Goal: Transaction & Acquisition: Purchase product/service

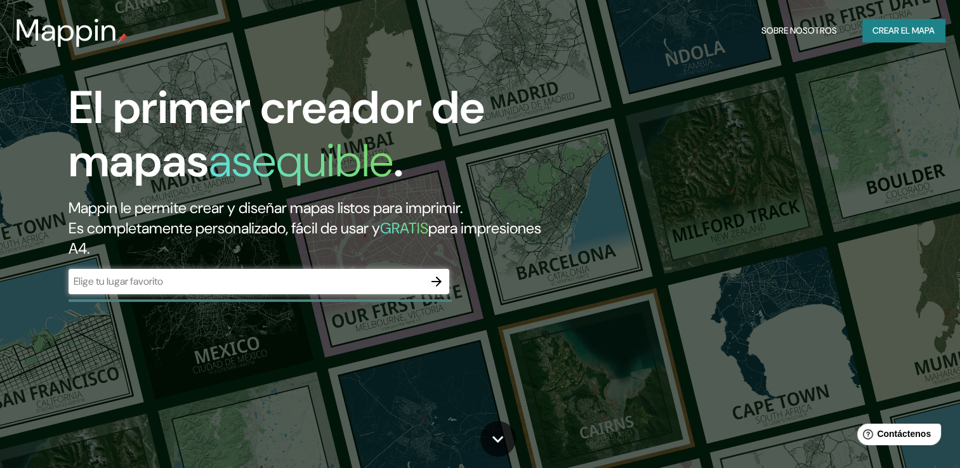
click at [264, 283] on input "text" at bounding box center [246, 281] width 355 height 15
type input "CORDOBA [GEOGRAPHIC_DATA]"
click at [438, 275] on icon "button" at bounding box center [436, 281] width 15 height 15
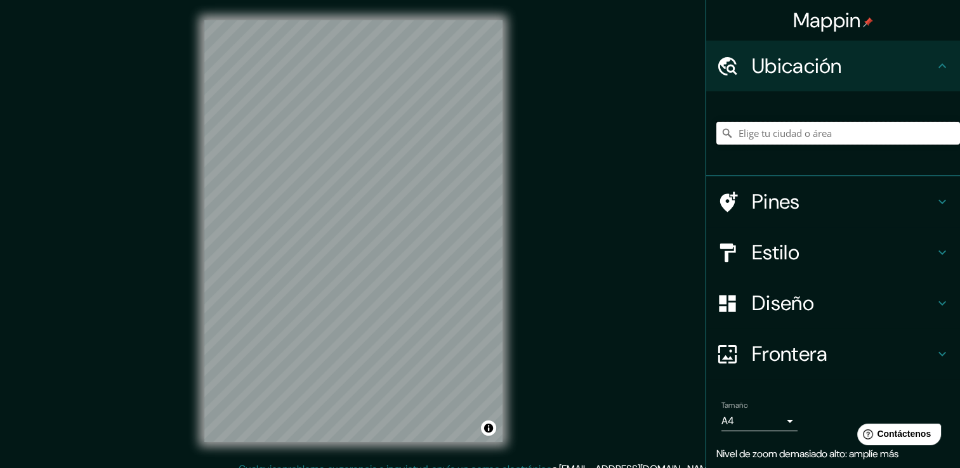
click at [767, 124] on input "Elige tu ciudad o área" at bounding box center [838, 133] width 244 height 23
click at [756, 128] on input "Elige tu ciudad o área" at bounding box center [838, 133] width 244 height 23
click at [749, 131] on input "Elige tu ciudad o área" at bounding box center [838, 133] width 244 height 23
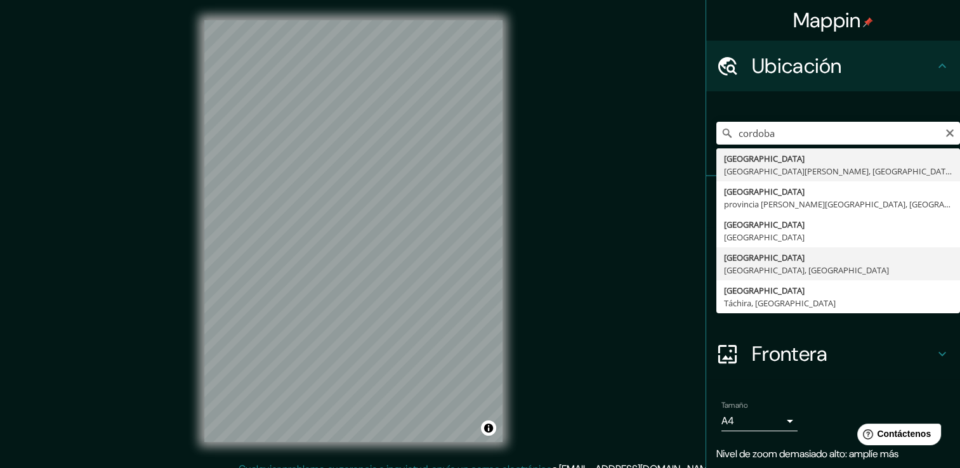
type input "[GEOGRAPHIC_DATA], [GEOGRAPHIC_DATA], [GEOGRAPHIC_DATA]"
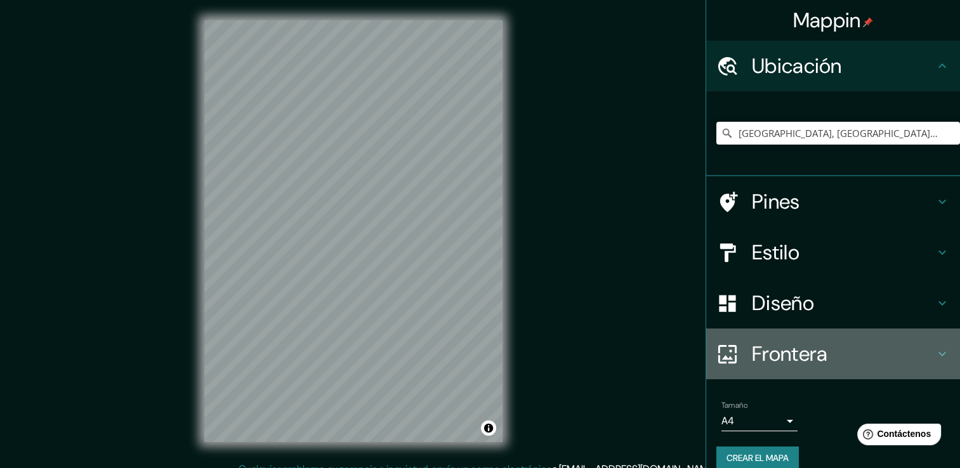
click at [769, 352] on h4 "Frontera" at bounding box center [843, 353] width 183 height 25
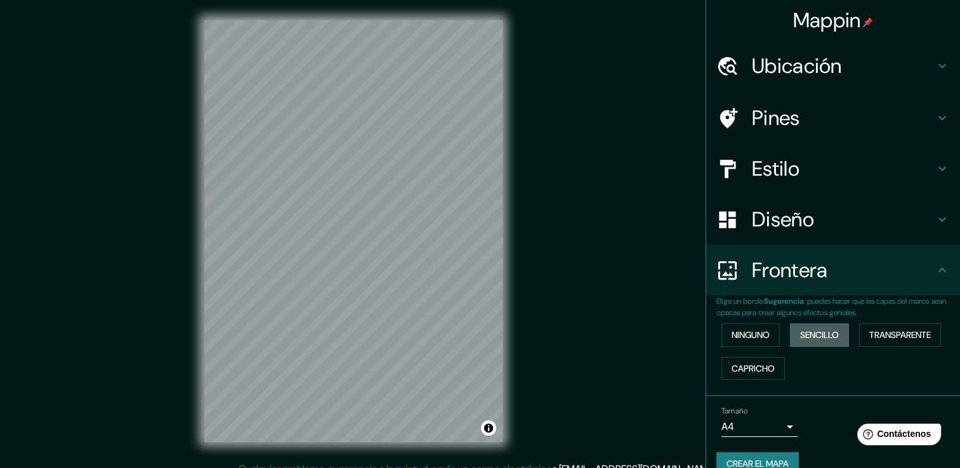
click at [801, 332] on font "Sencillo" at bounding box center [819, 335] width 39 height 16
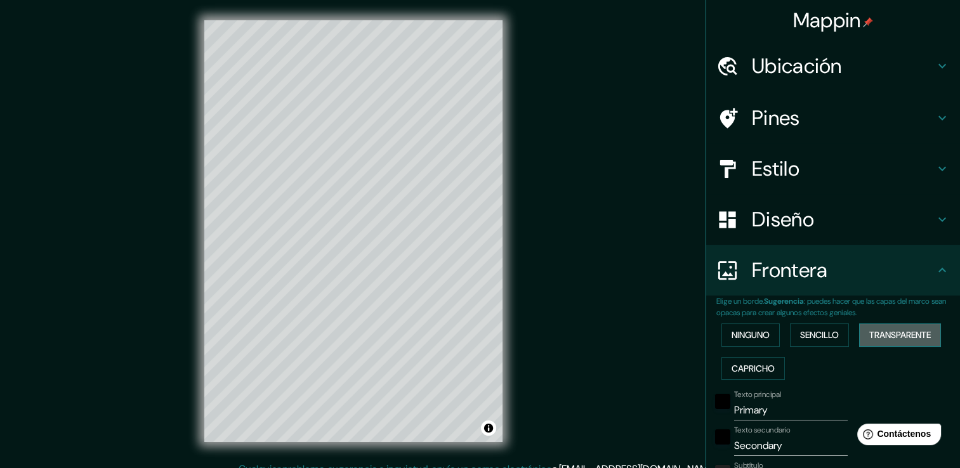
click at [909, 335] on font "Transparente" at bounding box center [900, 335] width 62 height 16
click at [754, 361] on font "Capricho" at bounding box center [753, 369] width 43 height 16
click at [732, 329] on font "Ninguno" at bounding box center [751, 335] width 38 height 16
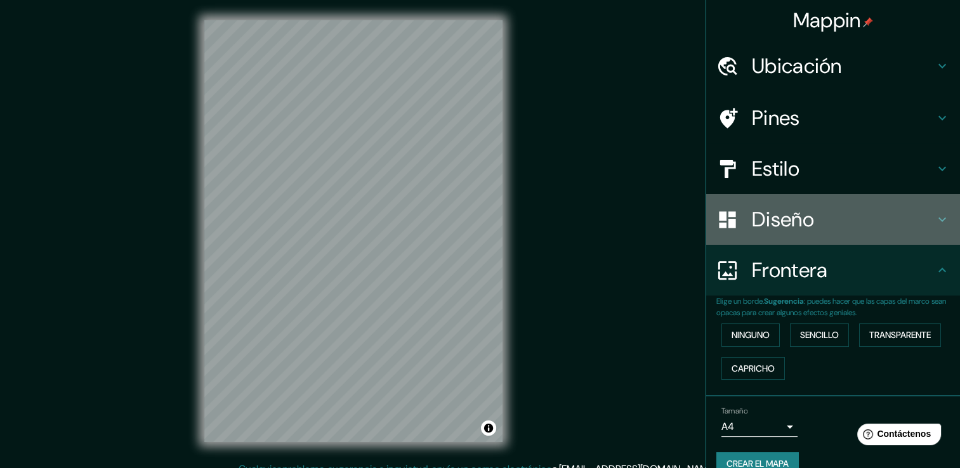
click at [756, 220] on h4 "Diseño" at bounding box center [843, 219] width 183 height 25
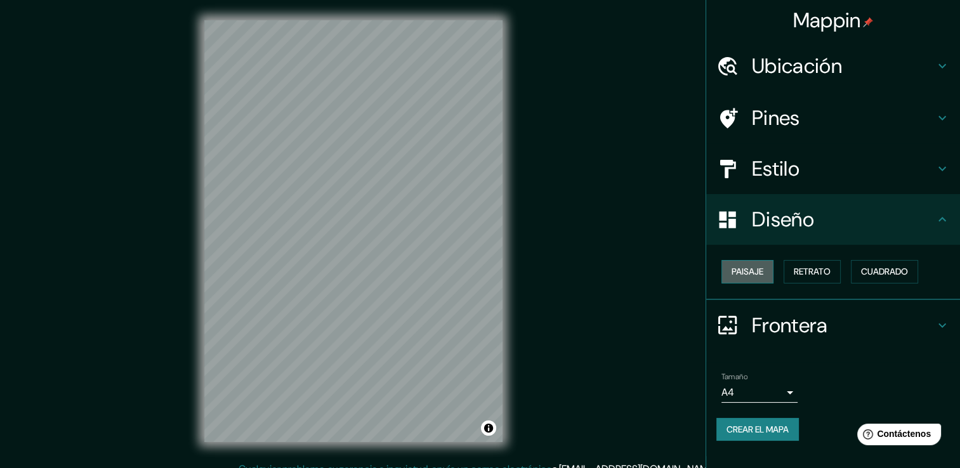
click at [739, 273] on font "Paisaje" at bounding box center [748, 272] width 32 height 16
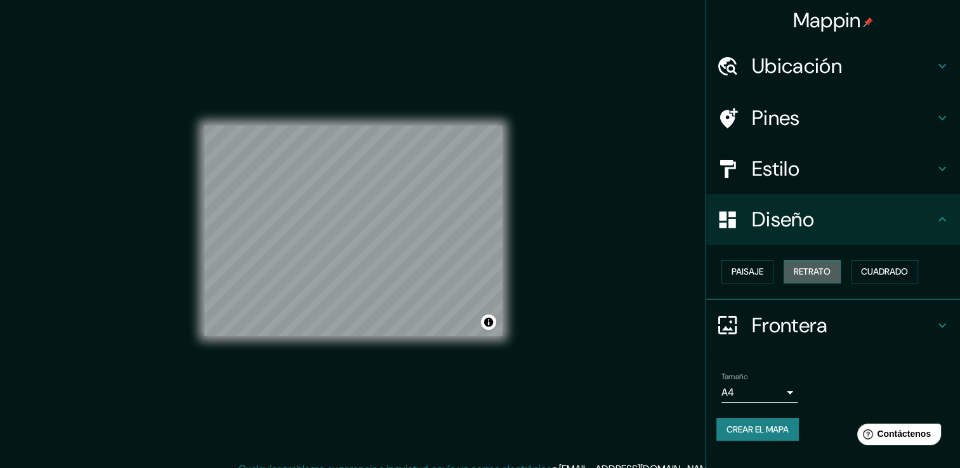
click at [800, 275] on font "Retrato" at bounding box center [812, 272] width 37 height 16
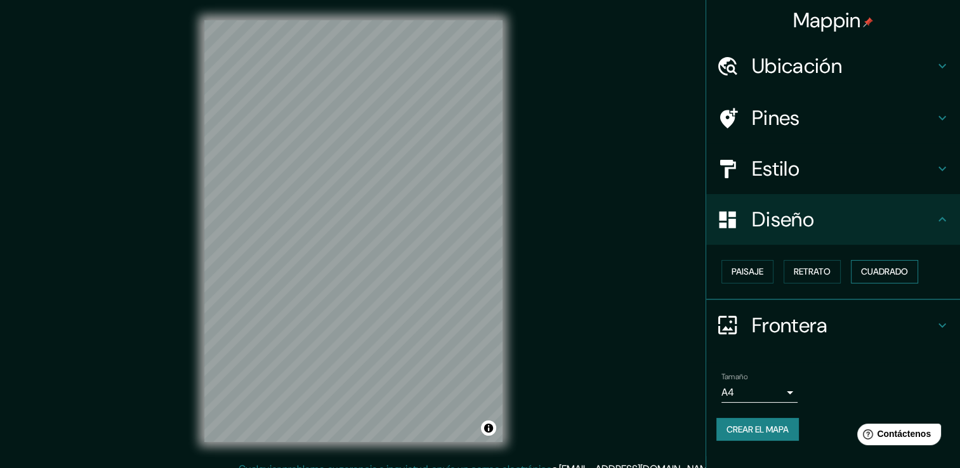
click at [876, 272] on font "Cuadrado" at bounding box center [884, 272] width 47 height 16
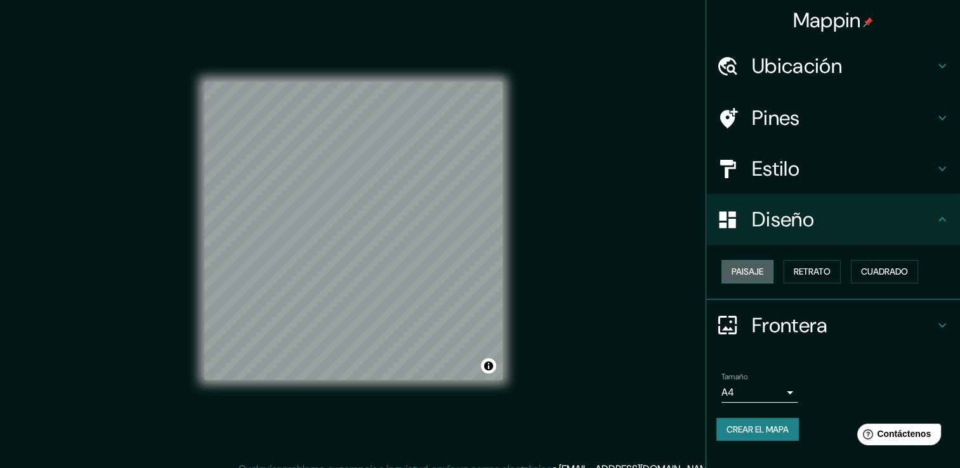
click at [746, 264] on font "Paisaje" at bounding box center [748, 272] width 32 height 16
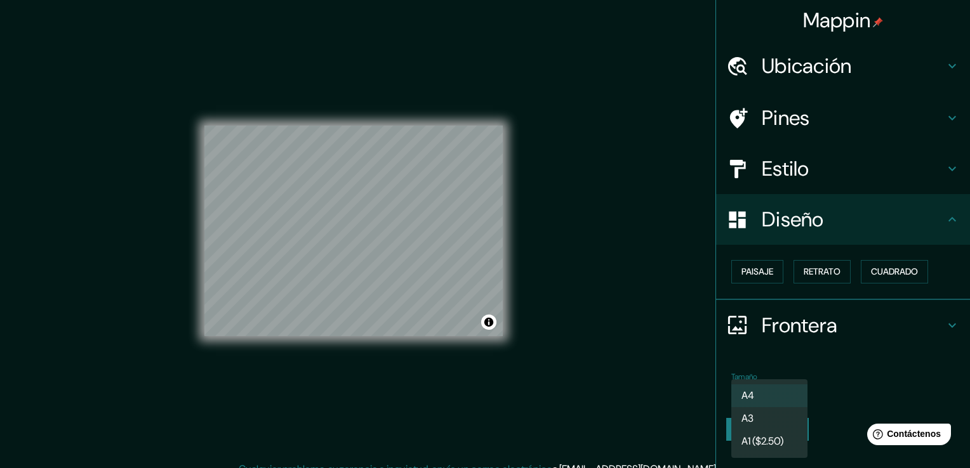
click at [784, 385] on body "Mappin Ubicación [GEOGRAPHIC_DATA], [GEOGRAPHIC_DATA], [GEOGRAPHIC_DATA] Pines …" at bounding box center [485, 234] width 970 height 468
click at [784, 385] on li "A4" at bounding box center [769, 396] width 76 height 23
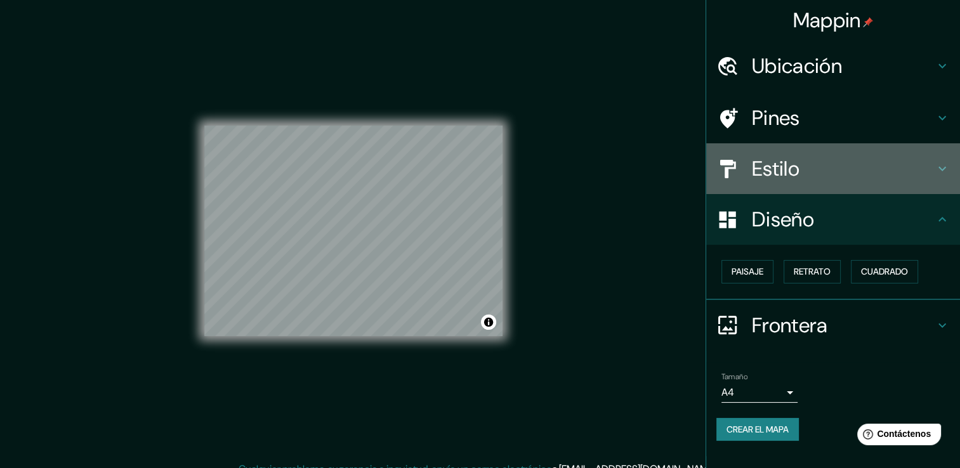
click at [843, 176] on h4 "Estilo" at bounding box center [843, 168] width 183 height 25
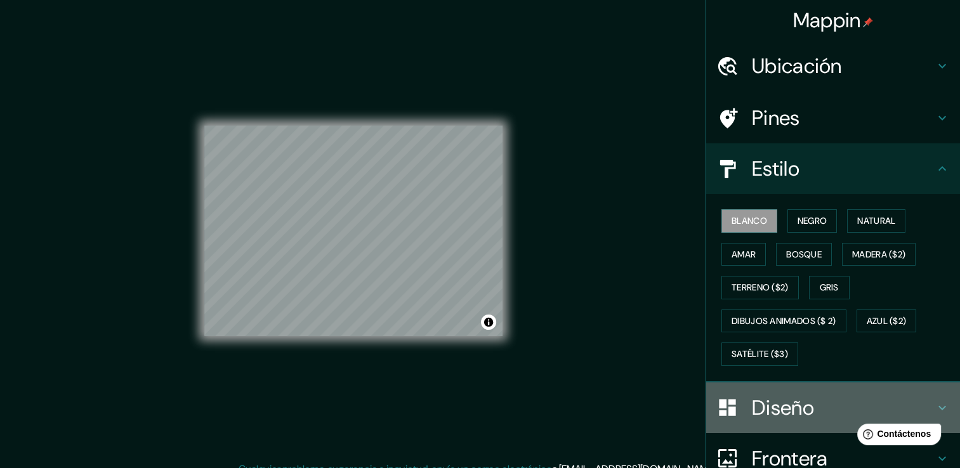
click at [756, 416] on h4 "Diseño" at bounding box center [843, 407] width 183 height 25
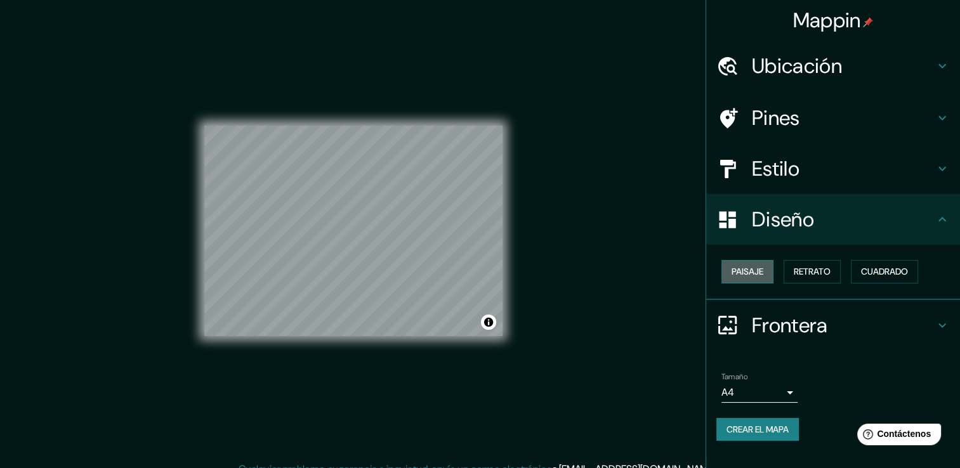
click at [744, 273] on font "Paisaje" at bounding box center [748, 272] width 32 height 16
click at [740, 268] on font "Paisaje" at bounding box center [748, 272] width 32 height 16
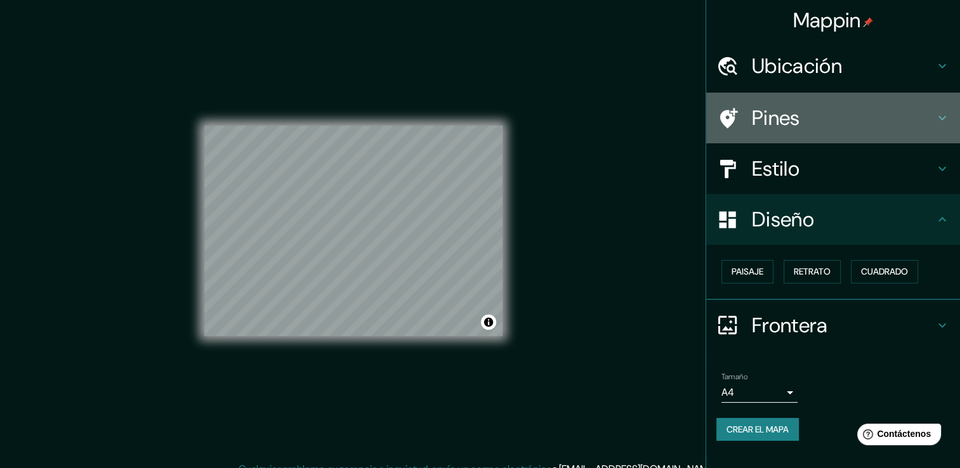
click at [755, 119] on h4 "Pines" at bounding box center [843, 117] width 183 height 25
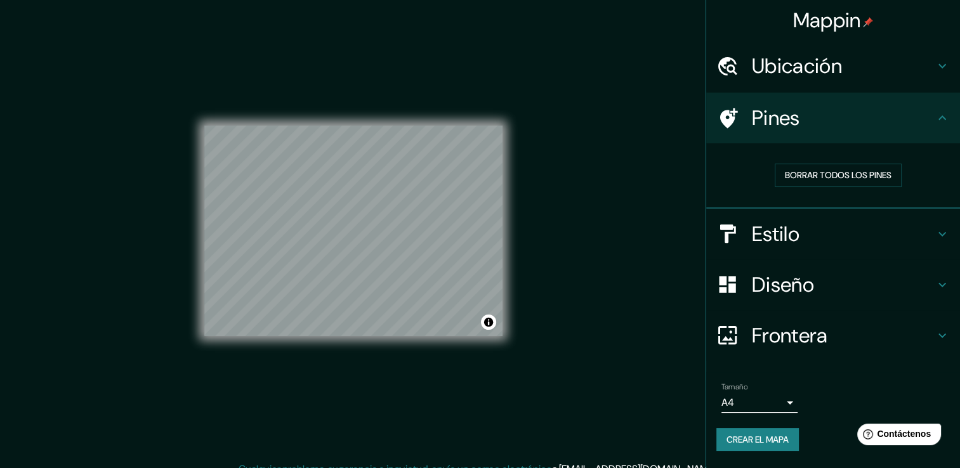
click at [769, 221] on h4 "Estilo" at bounding box center [843, 233] width 183 height 25
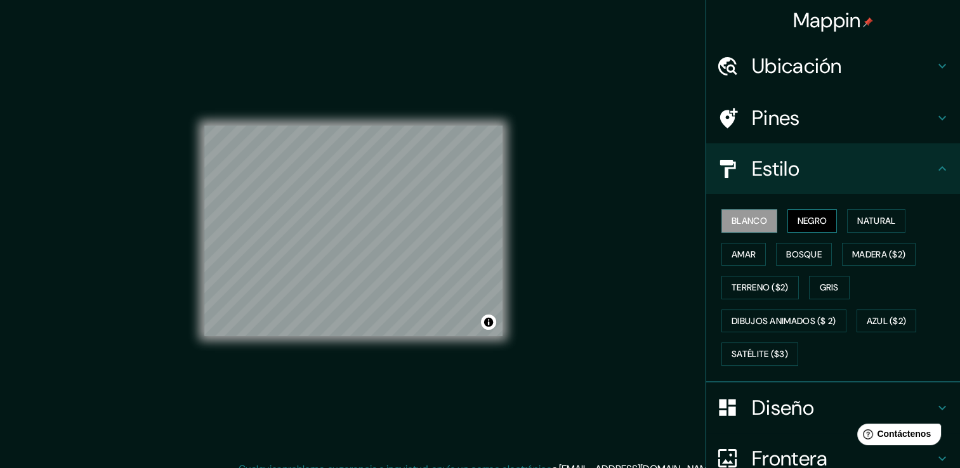
click at [798, 220] on font "Negro" at bounding box center [813, 221] width 30 height 16
click at [747, 220] on font "Blanco" at bounding box center [750, 221] width 36 height 16
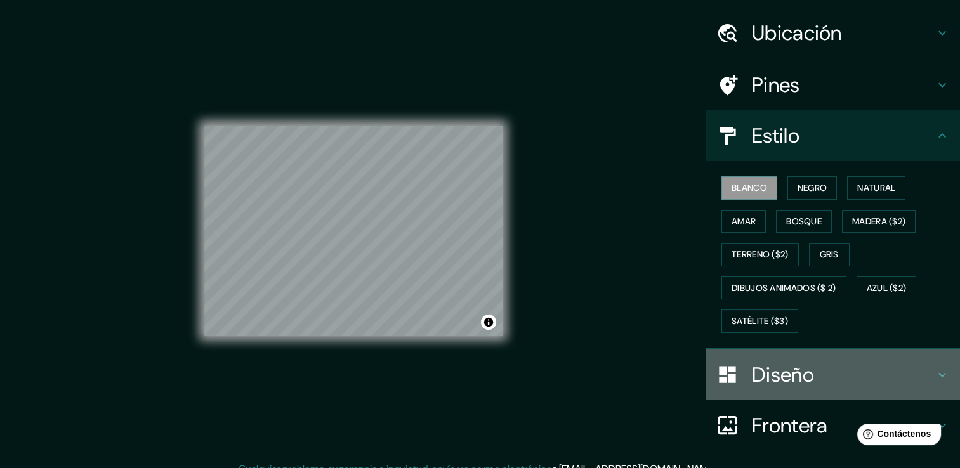
click at [789, 374] on h4 "Diseño" at bounding box center [843, 374] width 183 height 25
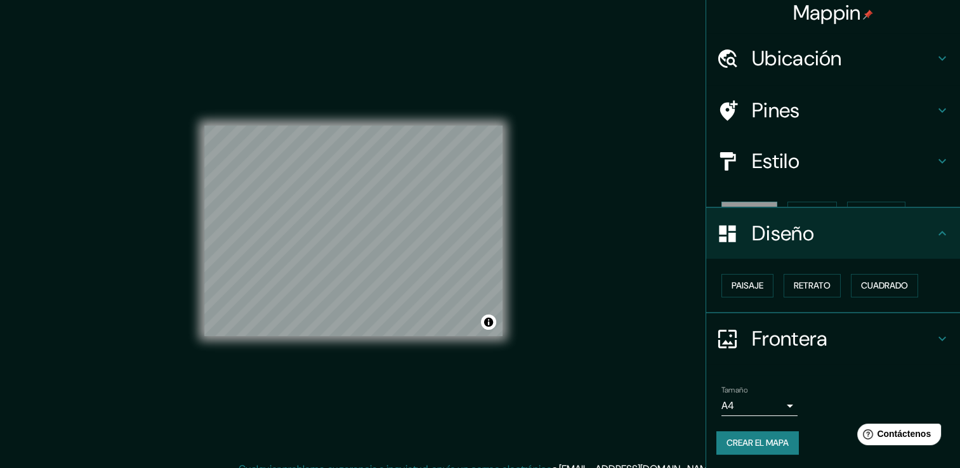
scroll to position [0, 0]
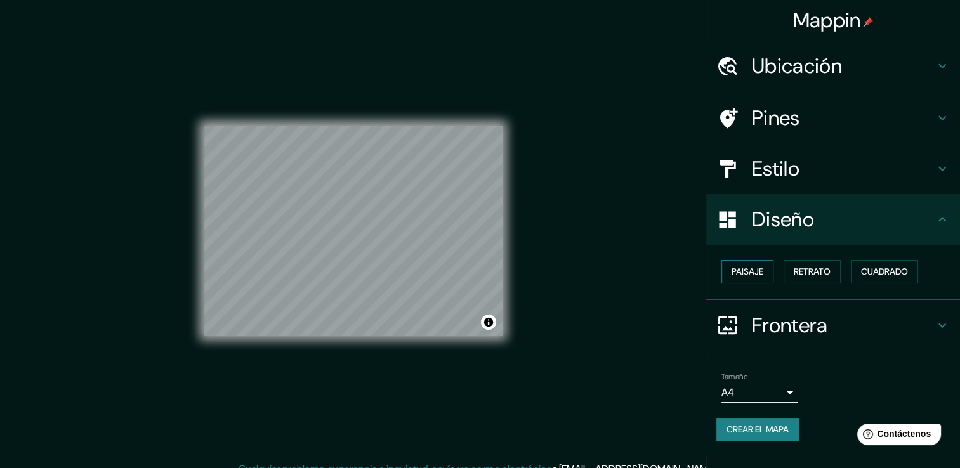
click at [759, 270] on font "Paisaje" at bounding box center [748, 272] width 32 height 16
click at [794, 272] on button "Retrato" at bounding box center [812, 271] width 57 height 23
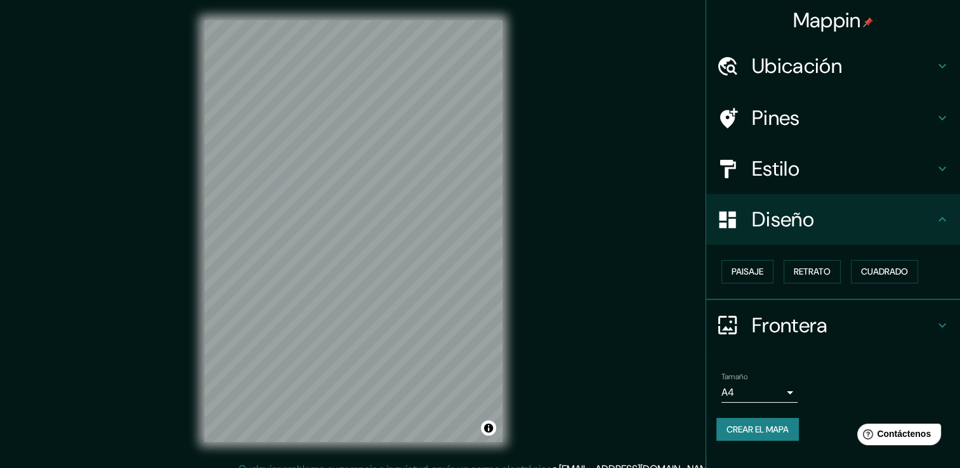
click at [557, 306] on div "Mappin Ubicación [GEOGRAPHIC_DATA], [GEOGRAPHIC_DATA], [GEOGRAPHIC_DATA] Pines …" at bounding box center [480, 241] width 960 height 482
